Goal: Obtain resource: Download file/media

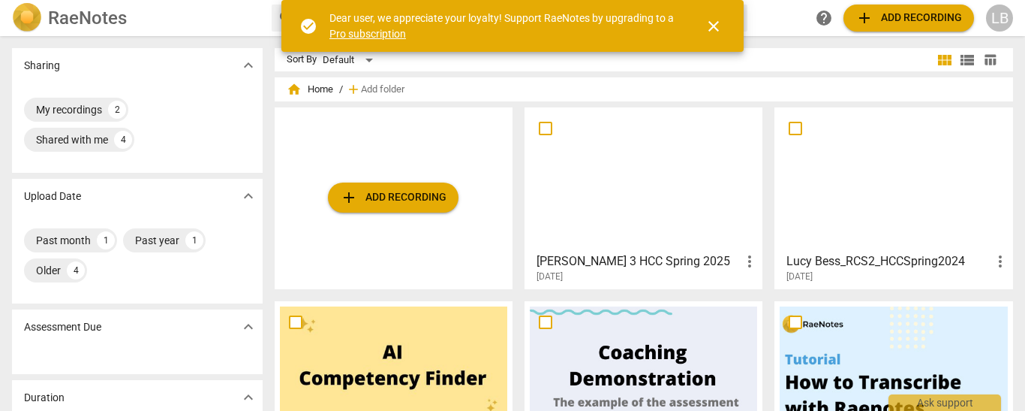
click at [719, 35] on span "close" at bounding box center [714, 26] width 18 height 18
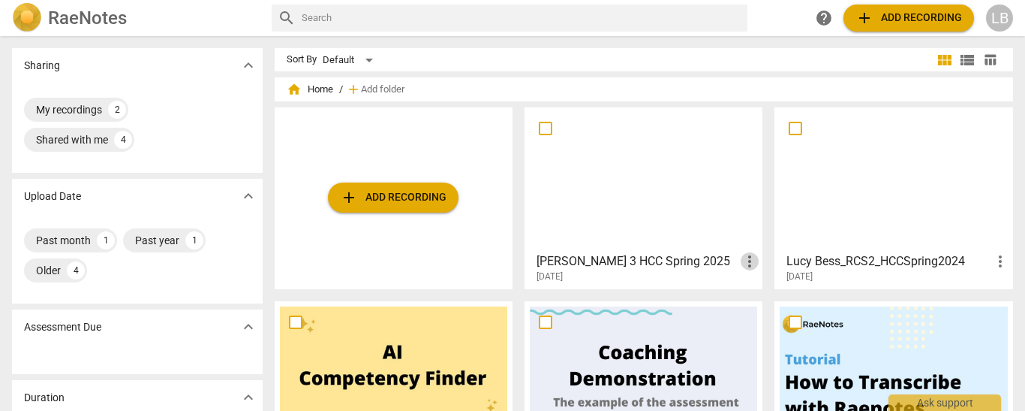
click at [741, 260] on span "more_vert" at bounding box center [750, 261] width 18 height 18
click at [296, 330] on div at bounding box center [512, 205] width 1025 height 411
click at [295, 321] on input "checkbox" at bounding box center [296, 322] width 32 height 18
checkbox input "false"
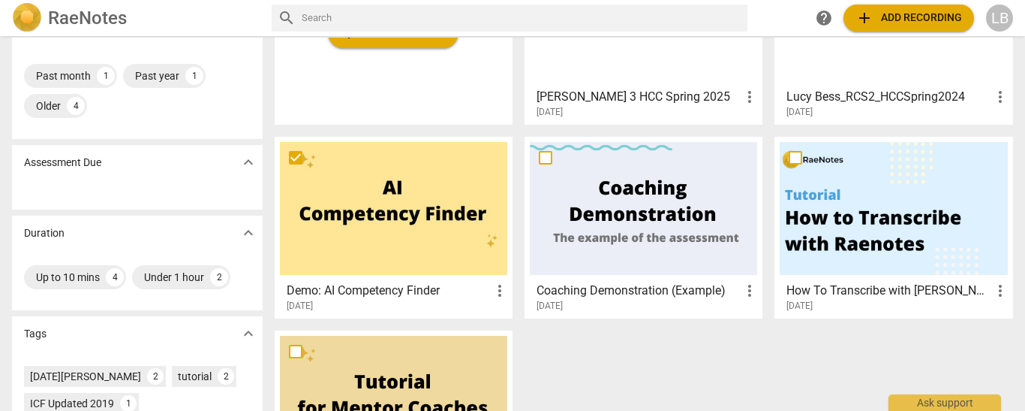
scroll to position [166, 0]
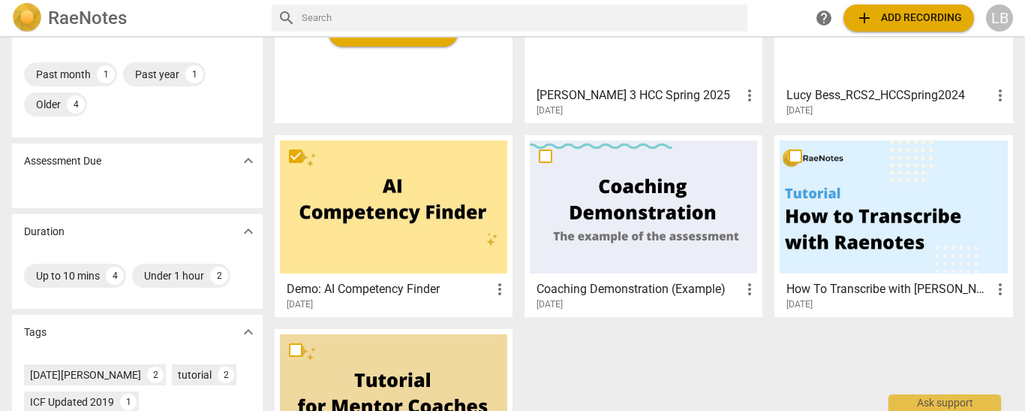
click at [708, 86] on h3 "[PERSON_NAME] 3 HCC Spring 2025" at bounding box center [639, 95] width 204 height 18
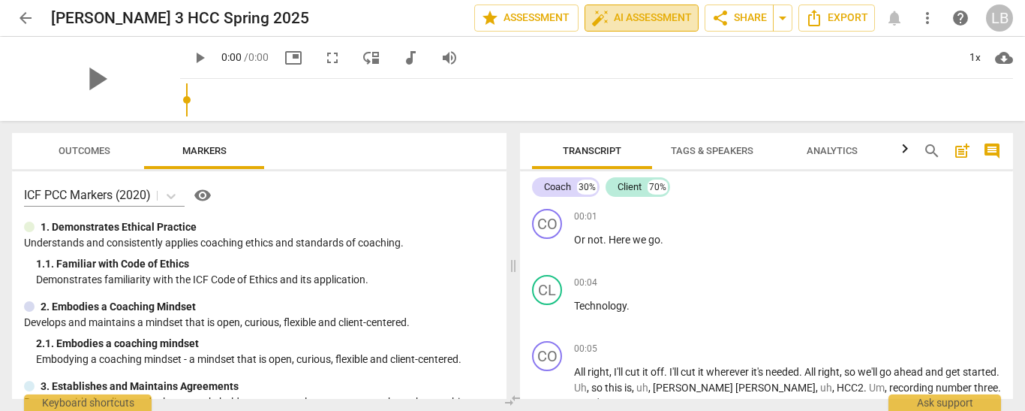
click at [617, 20] on span "auto_fix_high AI Assessment" at bounding box center [642, 18] width 101 height 18
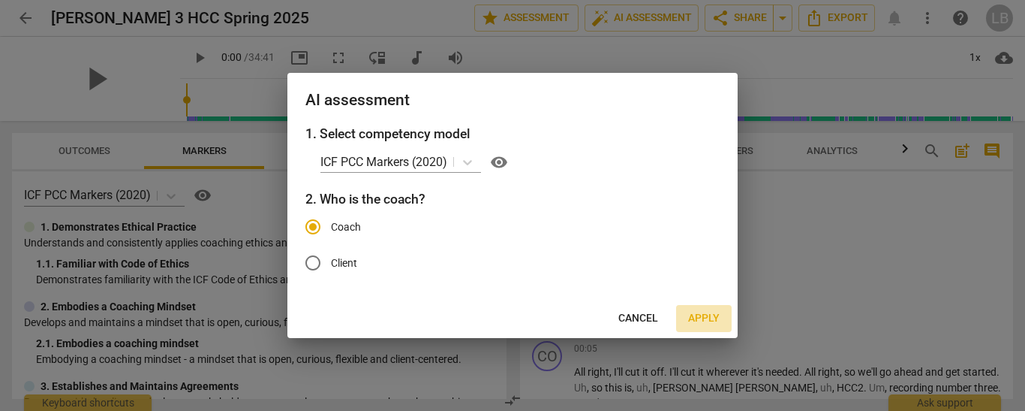
click at [697, 324] on span "Apply" at bounding box center [704, 318] width 32 height 15
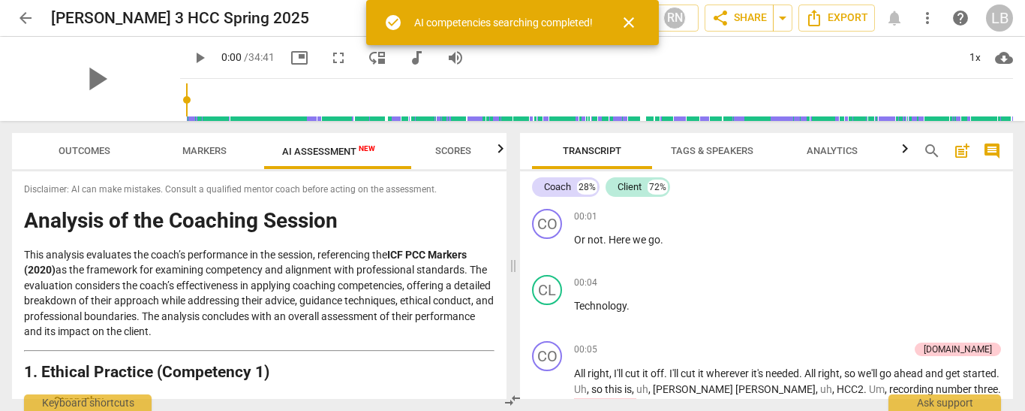
click at [558, 26] on div "AI competencies searching completed!" at bounding box center [503, 23] width 179 height 16
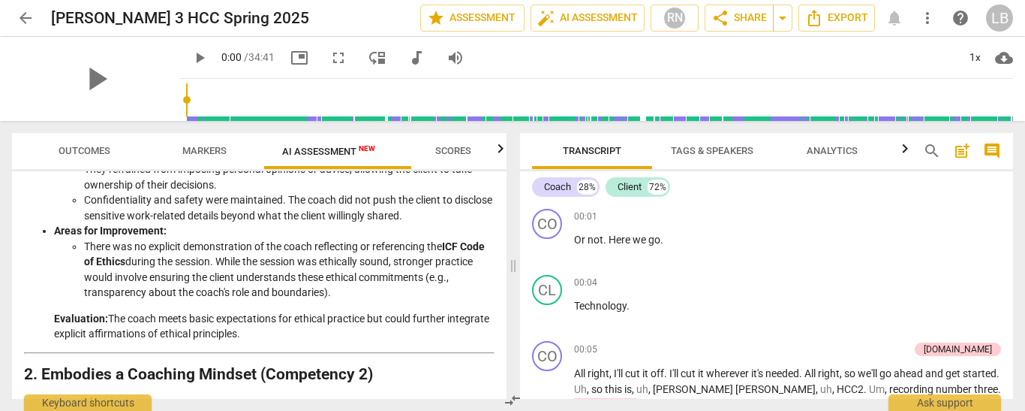
scroll to position [266, 0]
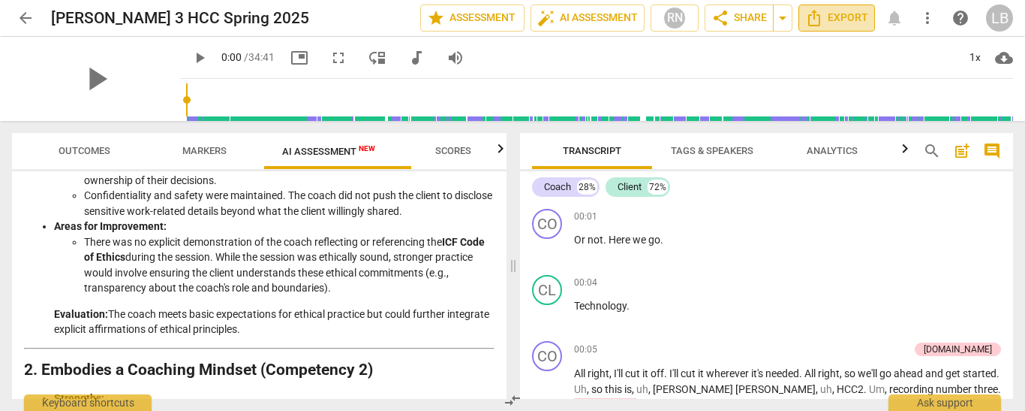
click at [845, 16] on span "Export" at bounding box center [836, 18] width 63 height 18
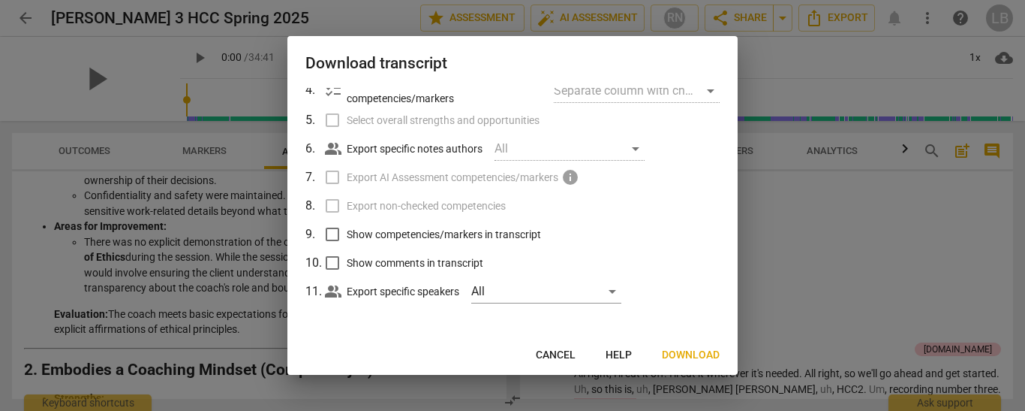
scroll to position [180, 0]
click at [555, 293] on div "All" at bounding box center [546, 291] width 150 height 24
click at [685, 246] on div at bounding box center [512, 205] width 1025 height 411
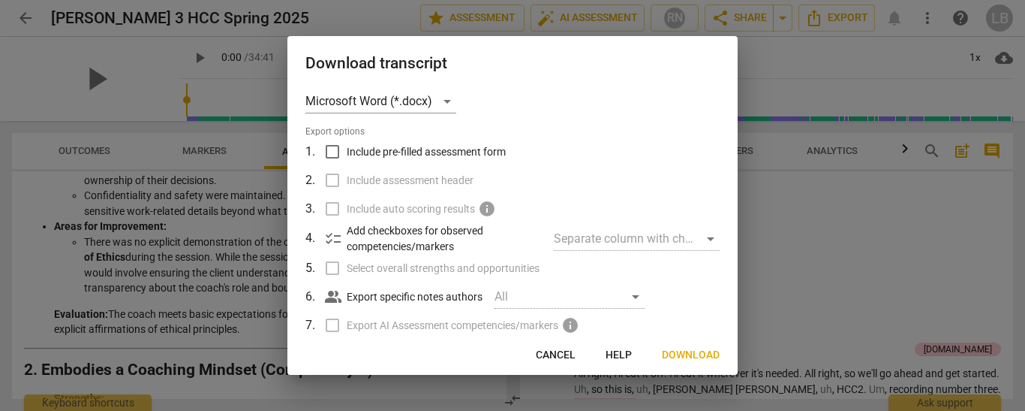
scroll to position [0, 0]
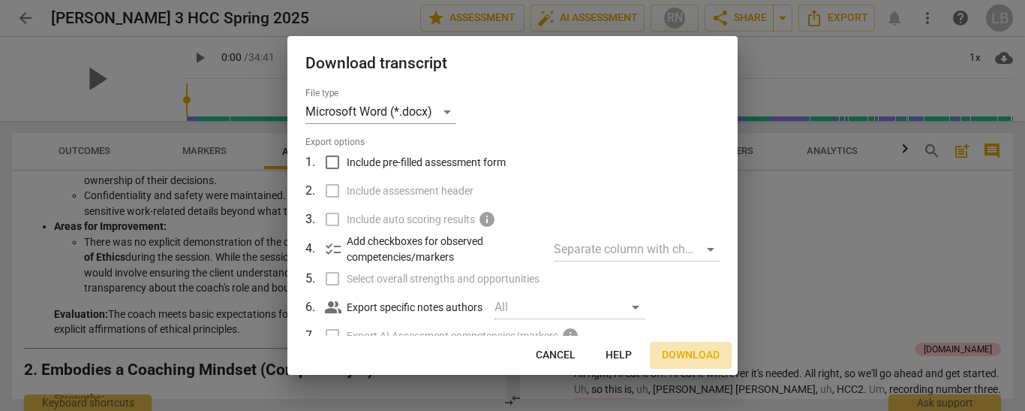
click at [685, 354] on span "Download" at bounding box center [691, 355] width 58 height 15
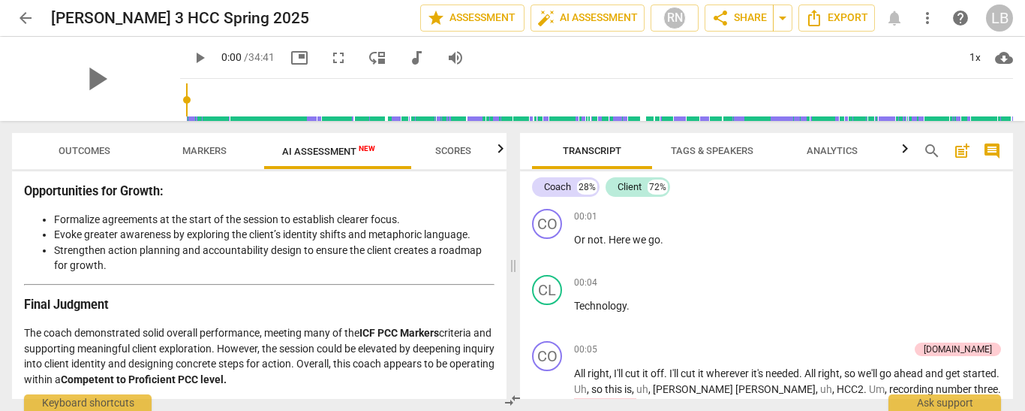
scroll to position [4087, 0]
